Goal: Task Accomplishment & Management: Manage account settings

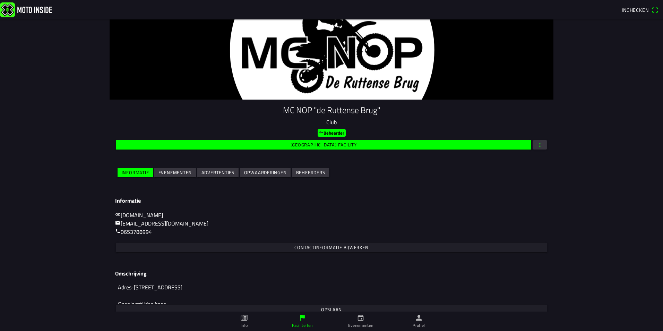
scroll to position [29, 0]
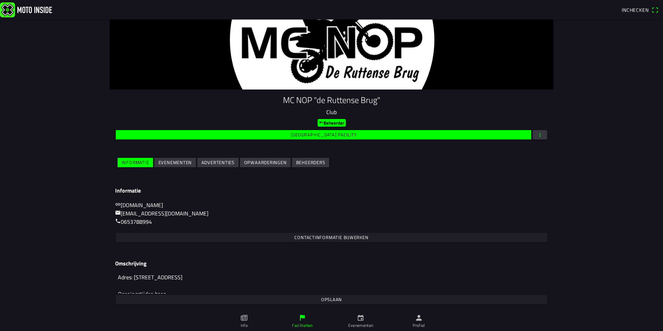
click at [424, 321] on link "Profiel" at bounding box center [419, 320] width 58 height 19
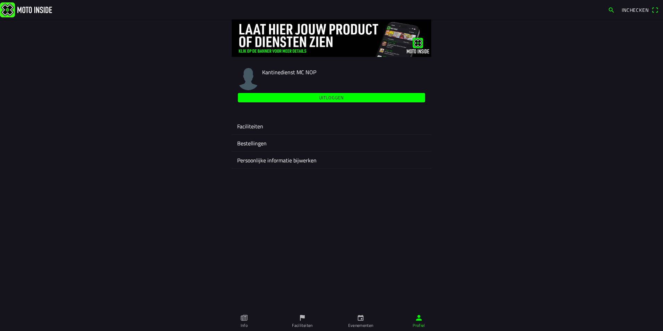
click at [251, 124] on ion-label "Faciliteiten" at bounding box center [331, 126] width 189 height 8
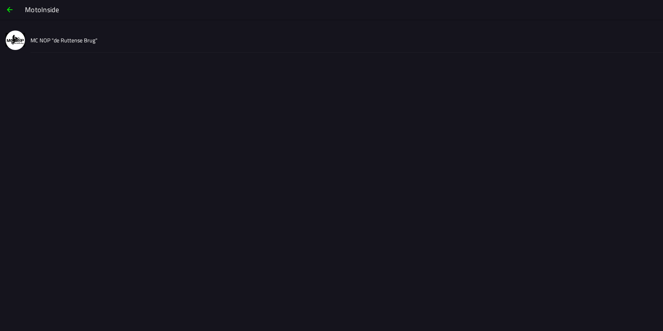
click at [30, 36] on button "MC NOP "de Ruttense Brug"" at bounding box center [331, 40] width 663 height 25
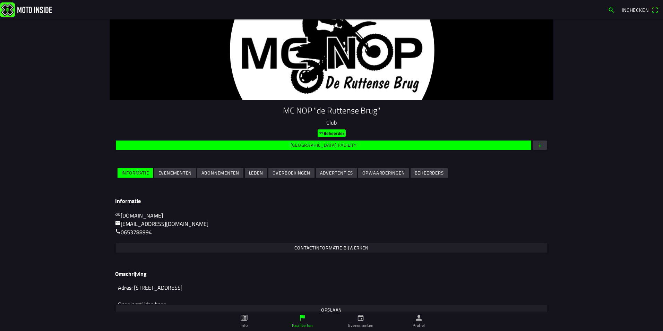
scroll to position [29, 0]
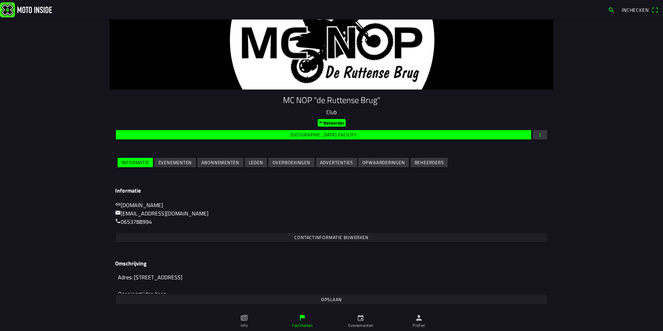
click at [0, 0] on slot "Leden" at bounding box center [0, 0] width 0 height 0
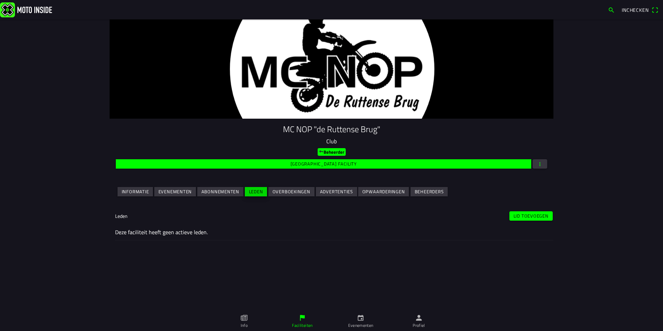
scroll to position [0, 0]
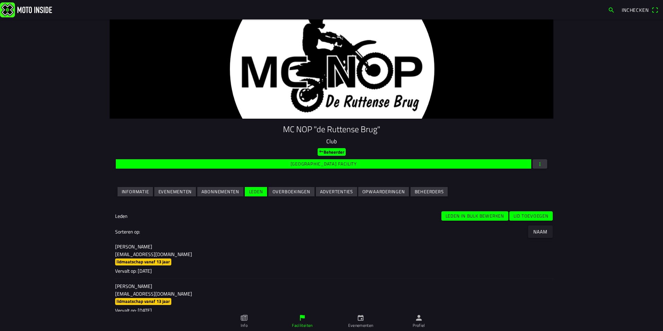
click at [541, 162] on button "button" at bounding box center [540, 163] width 15 height 9
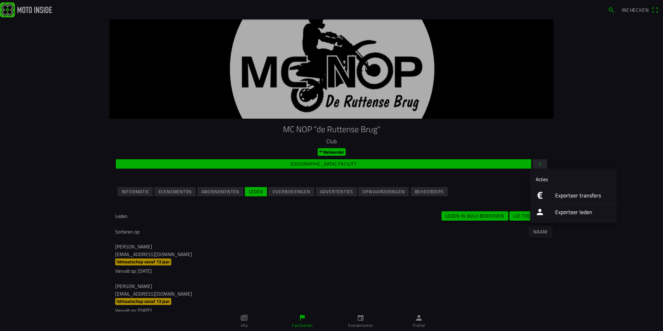
click at [566, 211] on ion-label "Exporteer leden" at bounding box center [583, 212] width 56 height 8
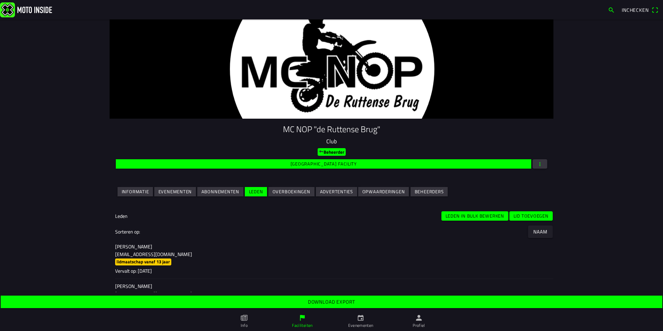
click at [0, 0] on slot "Download export" at bounding box center [0, 0] width 0 height 0
click at [0, 0] on slot "Lid toevoegen" at bounding box center [0, 0] width 0 height 0
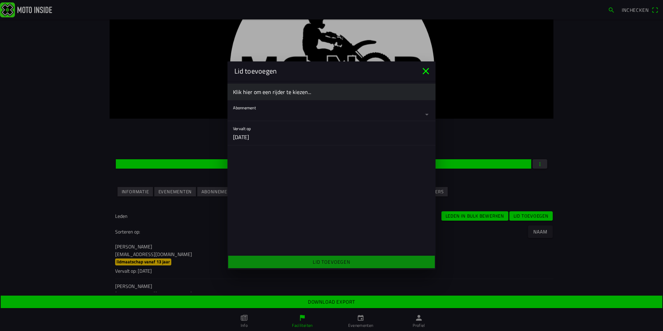
click at [279, 92] on ion-label "Klik hier om een rijder te kiezen..." at bounding box center [331, 92] width 197 height 8
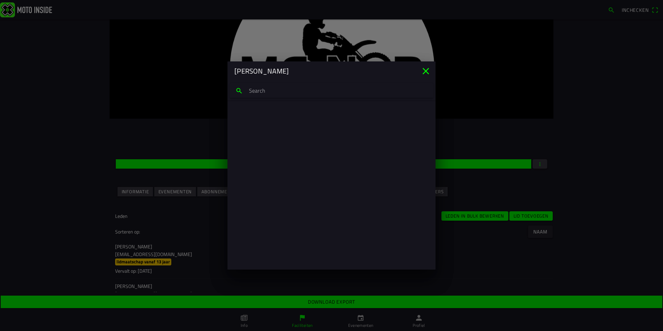
click at [279, 92] on input "search text" at bounding box center [331, 90] width 203 height 15
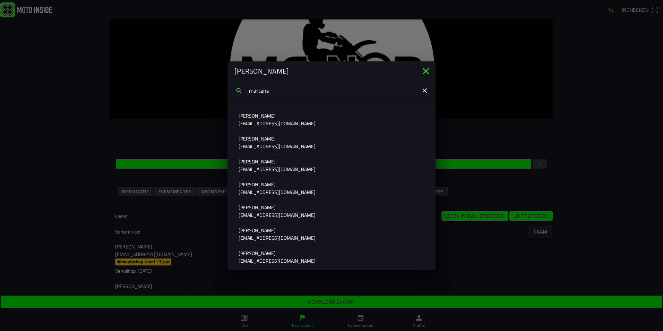
click at [256, 92] on input "martens" at bounding box center [331, 90] width 203 height 15
click at [281, 90] on input "mertens" at bounding box center [331, 90] width 203 height 15
drag, startPoint x: 279, startPoint y: 91, endPoint x: 216, endPoint y: 92, distance: 63.1
click at [222, 92] on ion-modal "[PERSON_NAME] [PERSON_NAME] [EMAIL_ADDRESS][DOMAIN_NAME] Siem Bongers [EMAIL_AD…" at bounding box center [331, 165] width 663 height 331
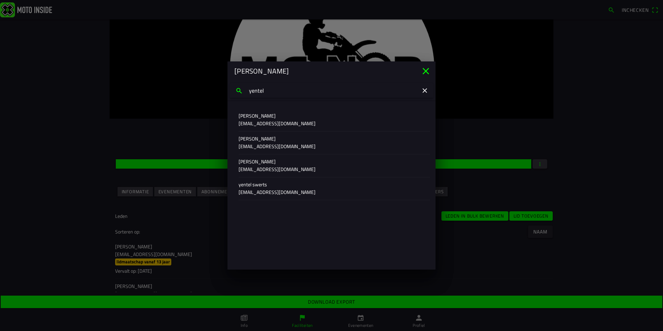
type input "yentel"
click at [256, 144] on p "[EMAIL_ADDRESS][DOMAIN_NAME]" at bounding box center [332, 146] width 186 height 7
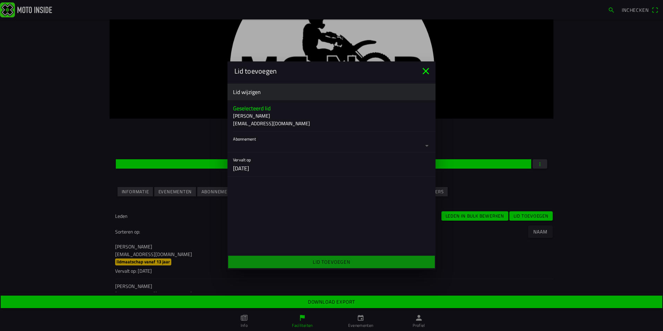
click at [264, 149] on button "button" at bounding box center [334, 141] width 202 height 20
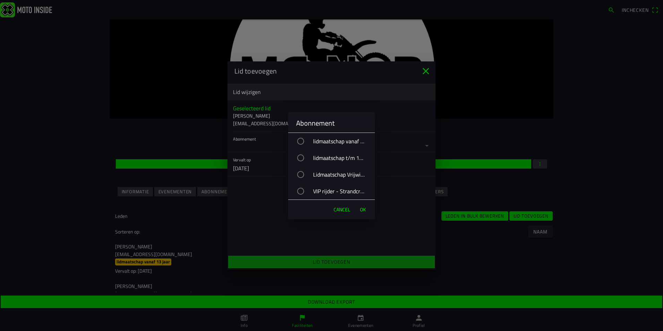
click at [299, 192] on div "button" at bounding box center [300, 191] width 7 height 7
click at [366, 212] on button "OK" at bounding box center [362, 209] width 13 height 14
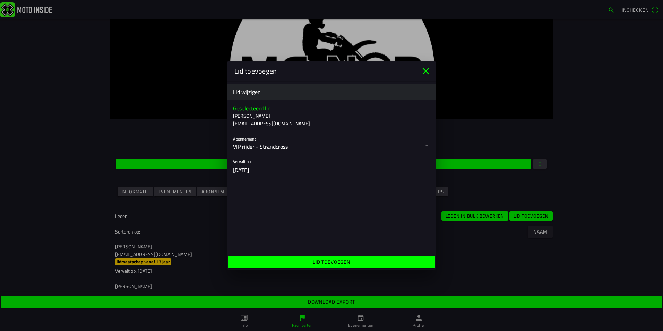
click at [286, 98] on div "Lid wijzigen" at bounding box center [331, 92] width 197 height 16
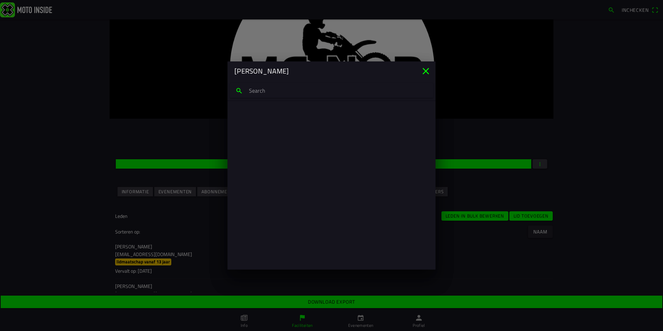
click at [271, 92] on input "search text" at bounding box center [331, 90] width 203 height 15
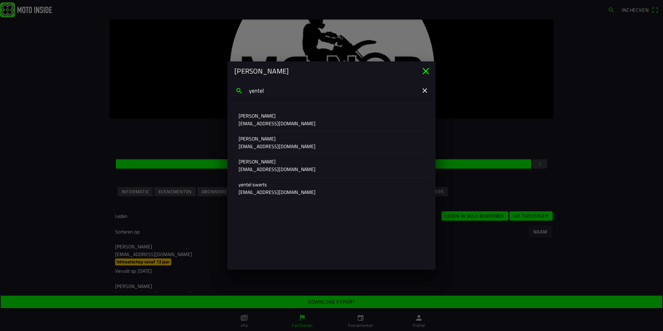
type input "yentel"
click at [269, 144] on p "[EMAIL_ADDRESS][DOMAIN_NAME]" at bounding box center [332, 146] width 186 height 7
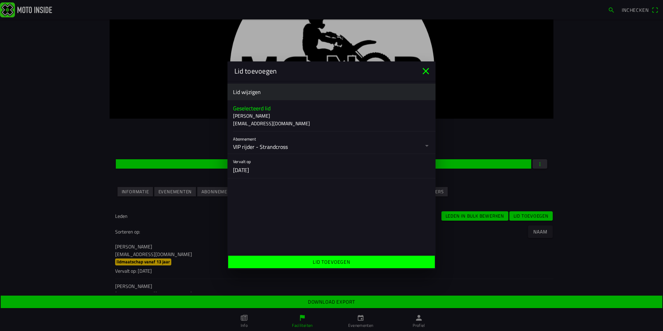
click at [338, 261] on ion-label "Lid toevoegen" at bounding box center [331, 261] width 37 height 7
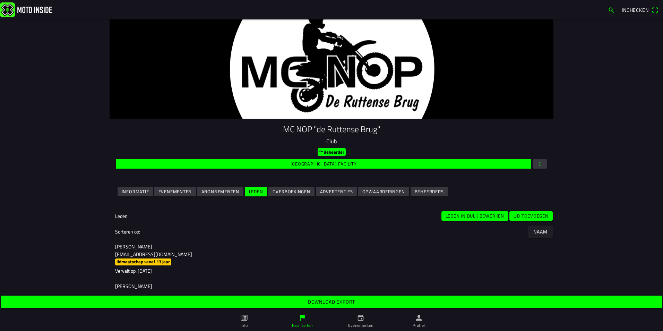
click at [0, 0] on slot "Naam" at bounding box center [0, 0] width 0 height 0
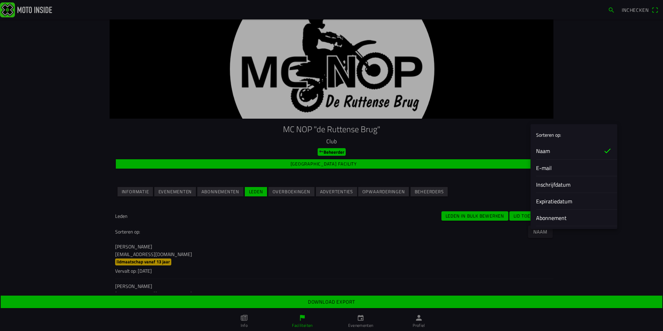
click at [0, 0] on slot "Inschrijfdatum" at bounding box center [0, 0] width 0 height 0
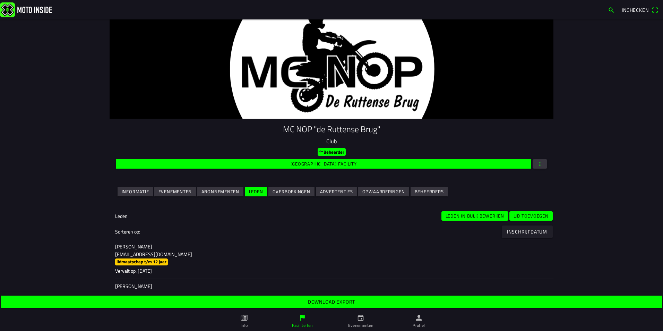
click at [0, 0] on slot "Lid toevoegen" at bounding box center [0, 0] width 0 height 0
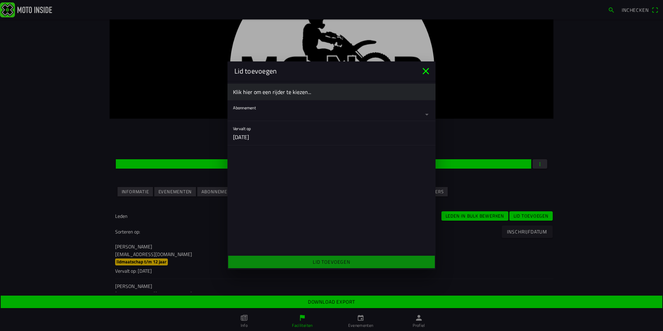
click at [252, 90] on ion-label "Klik hier om een rijder te kiezen..." at bounding box center [331, 92] width 197 height 8
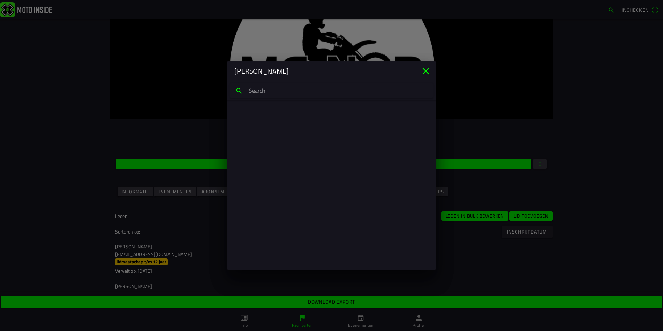
click at [252, 90] on input "search text" at bounding box center [331, 90] width 203 height 15
type input "[PERSON_NAME]"
click at [246, 117] on p "[PERSON_NAME]" at bounding box center [332, 115] width 186 height 7
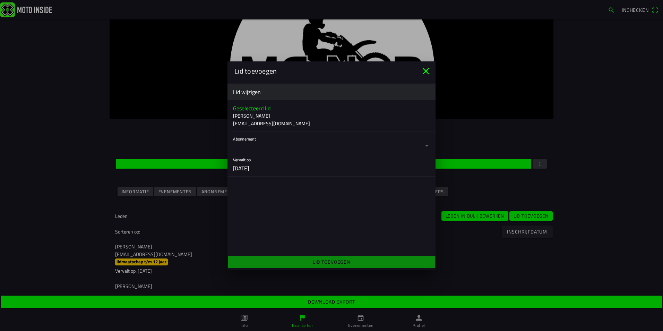
click at [245, 145] on button "button" at bounding box center [334, 141] width 202 height 20
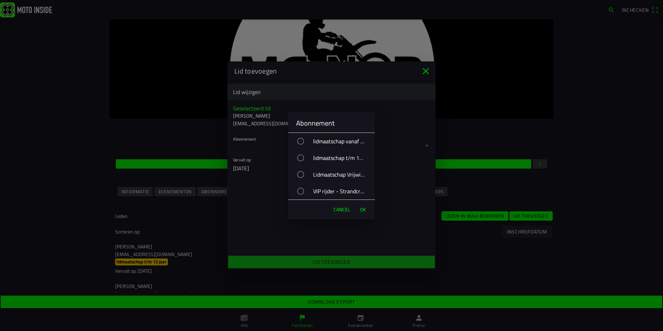
click at [314, 190] on div "VIP rijder - Strandcross" at bounding box center [335, 190] width 80 height 17
click at [362, 208] on span "OK" at bounding box center [363, 209] width 6 height 7
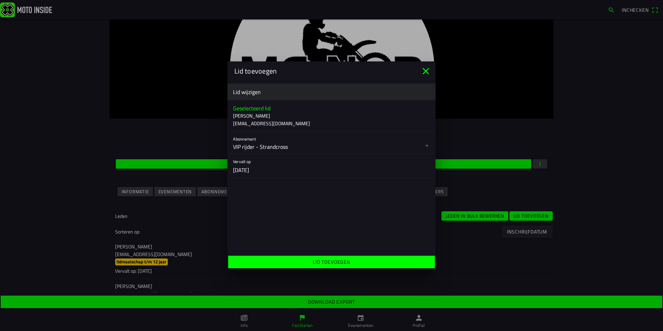
click at [354, 263] on span "Lid toevoegen" at bounding box center [331, 262] width 196 height 12
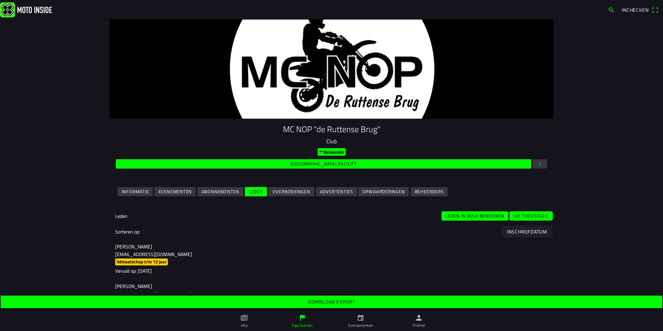
click at [557, 248] on main "MC NOP "de Ruttense Brug" Club Beheerder [GEOGRAPHIC_DATA] facility Informatie …" at bounding box center [331, 165] width 663 height 292
click at [539, 165] on span "button" at bounding box center [540, 163] width 6 height 9
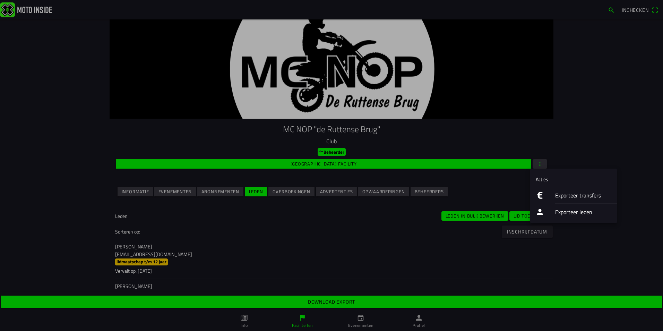
click at [566, 210] on ion-label "Exporteer leden" at bounding box center [583, 212] width 56 height 8
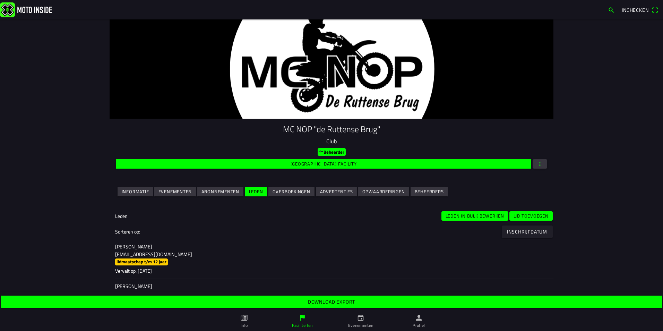
click at [366, 296] on span "Download export" at bounding box center [331, 301] width 651 height 12
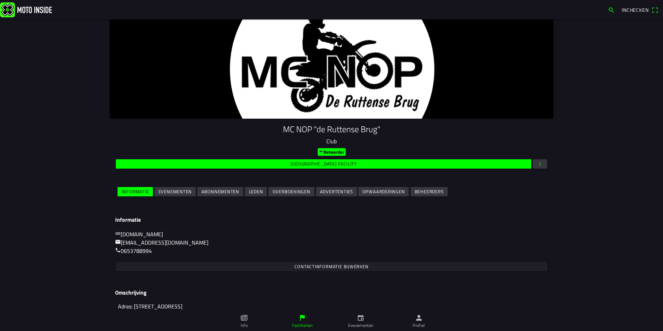
click at [0, 0] on slot "Evenementen" at bounding box center [0, 0] width 0 height 0
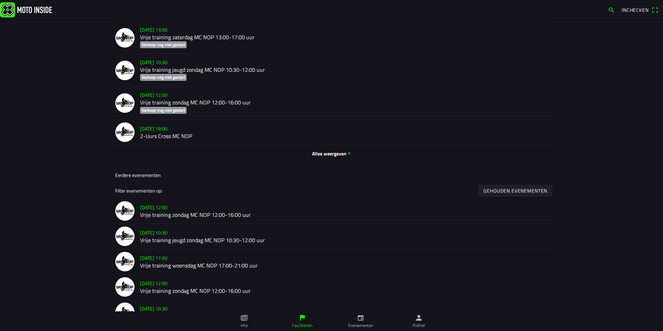
scroll to position [277, 0]
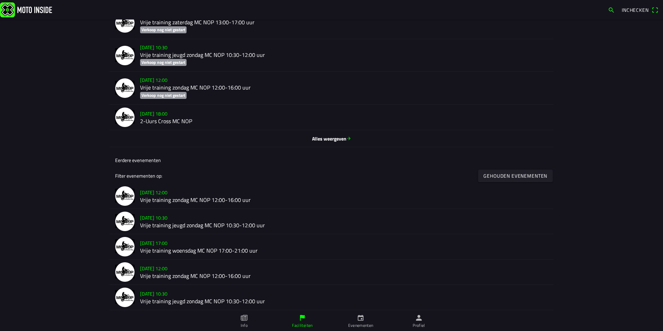
click at [335, 140] on span "Alles weergeven" at bounding box center [331, 138] width 433 height 7
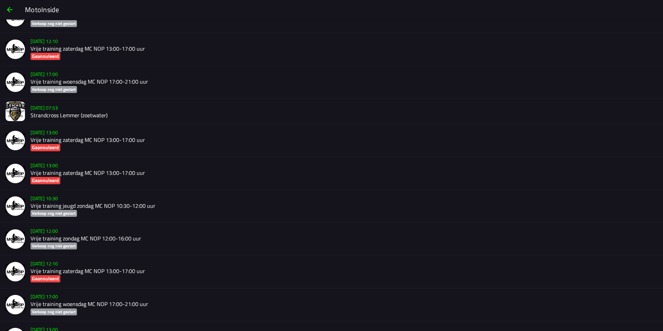
scroll to position [1809, 0]
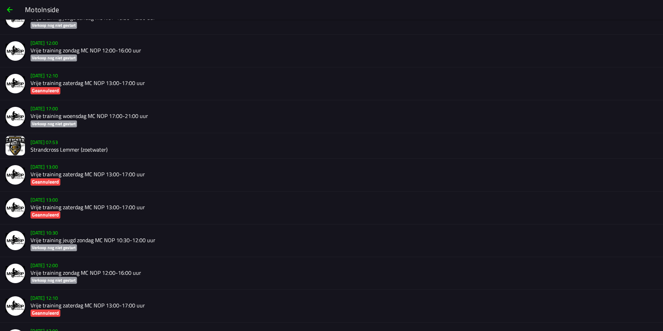
click at [0, 0] on slot "za 18 okt. - 07:53" at bounding box center [0, 0] width 0 height 0
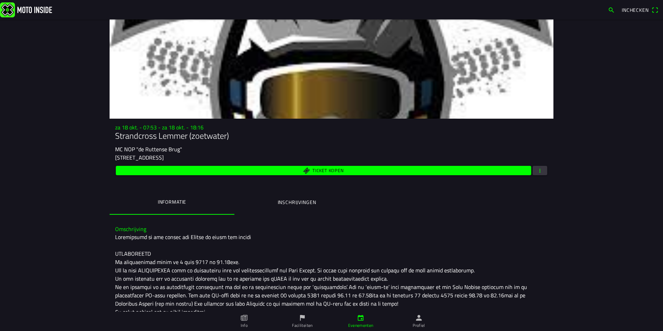
click at [537, 168] on span "button" at bounding box center [540, 170] width 6 height 9
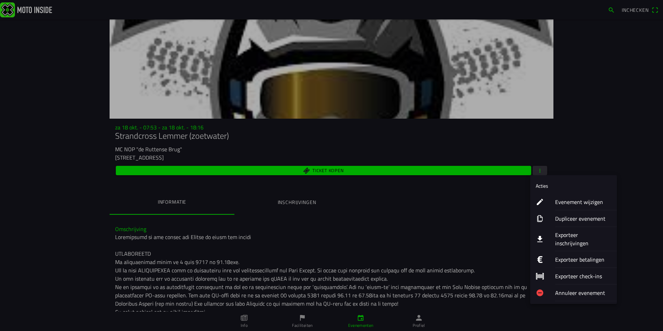
click at [578, 235] on ion-label "Exporteer inschrijvingen" at bounding box center [583, 239] width 56 height 17
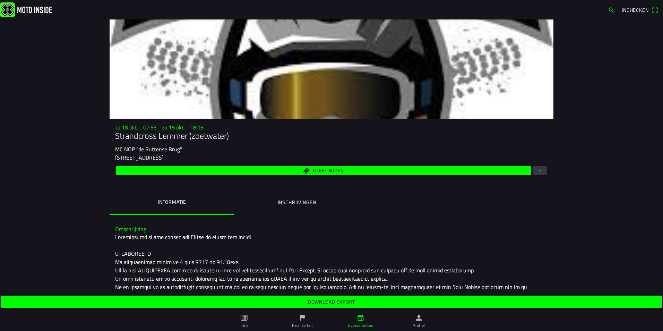
click at [363, 305] on span "Download export" at bounding box center [331, 301] width 651 height 12
click at [541, 171] on button "button" at bounding box center [540, 170] width 15 height 9
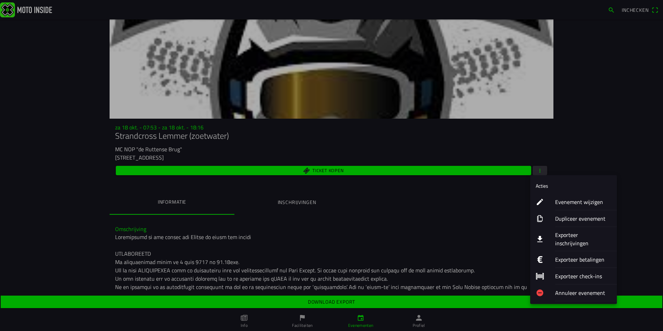
click at [578, 202] on ion-label "Evenement wijzigen" at bounding box center [583, 202] width 56 height 8
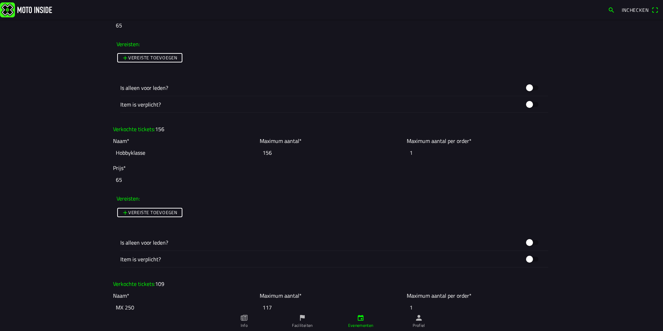
scroll to position [867, 0]
